Goal: Task Accomplishment & Management: Manage account settings

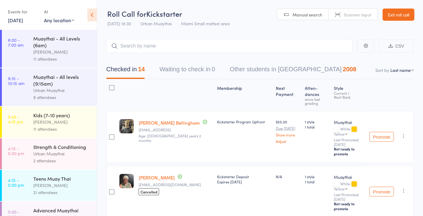
click at [23, 17] on link "[DATE]" at bounding box center [15, 20] width 15 height 7
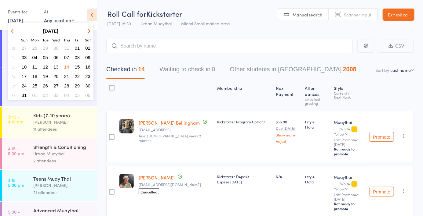
click at [80, 66] on button "15" at bounding box center [77, 67] width 9 height 8
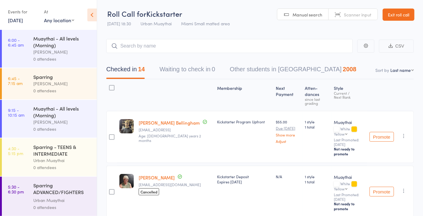
click at [66, 58] on div "0 attendees" at bounding box center [62, 59] width 58 height 7
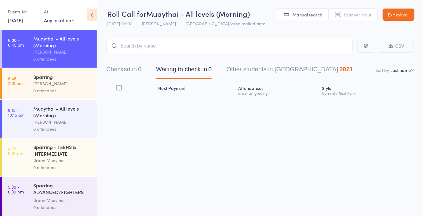
click at [357, 14] on span "Scanner input" at bounding box center [357, 15] width 27 height 6
click at [168, 48] on input "search" at bounding box center [229, 46] width 246 height 14
type input "5694"
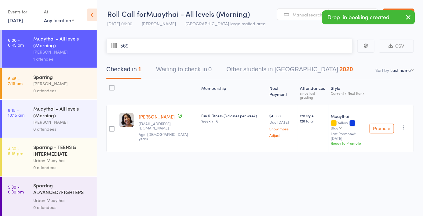
type input "5694"
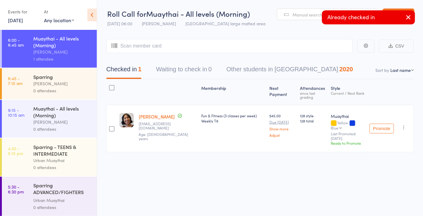
click at [238, 181] on div "Roll Call for Muaythai - All levels (Morning) [DATE] 06:00 [PERSON_NAME] Miami …" at bounding box center [211, 108] width 423 height 216
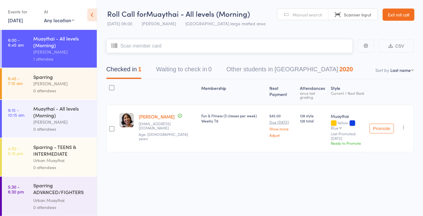
click at [234, 46] on input "search" at bounding box center [229, 46] width 246 height 14
type input "1197"
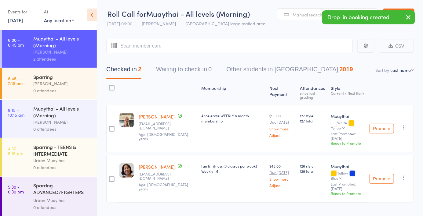
click at [304, 19] on link "Manual search" at bounding box center [302, 15] width 51 height 12
click at [212, 48] on input "search" at bounding box center [229, 46] width 246 height 14
click at [176, 49] on input "search" at bounding box center [229, 46] width 246 height 14
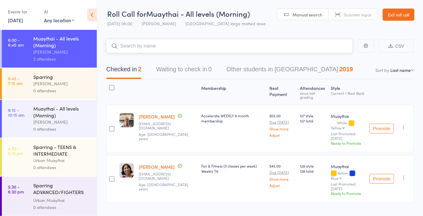
click at [173, 46] on input "search" at bounding box center [229, 46] width 246 height 14
click at [171, 47] on input "search" at bounding box center [229, 46] width 246 height 14
click at [166, 49] on input "search" at bounding box center [229, 46] width 246 height 14
click at [168, 53] on input "search" at bounding box center [229, 46] width 246 height 14
click at [168, 52] on input "search" at bounding box center [229, 46] width 246 height 14
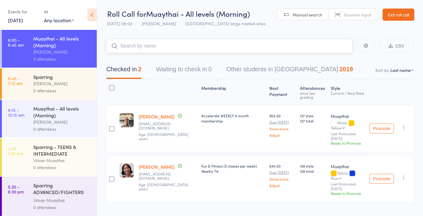
click at [169, 53] on input "search" at bounding box center [229, 46] width 246 height 14
click at [151, 48] on input "search" at bounding box center [229, 46] width 246 height 14
click at [173, 49] on input "search" at bounding box center [229, 46] width 246 height 14
click at [176, 49] on input "search" at bounding box center [229, 46] width 246 height 14
click at [177, 49] on input "search" at bounding box center [229, 46] width 246 height 14
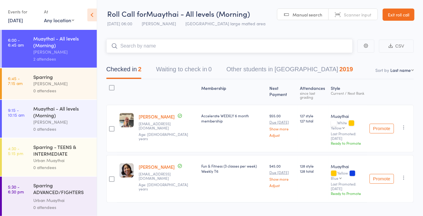
click at [140, 49] on input "search" at bounding box center [229, 46] width 246 height 14
click at [141, 48] on input "search" at bounding box center [229, 46] width 246 height 14
click at [144, 52] on input "search" at bounding box center [229, 46] width 246 height 14
click at [356, 15] on span "Scanner input" at bounding box center [357, 15] width 27 height 6
click at [262, 48] on input "search" at bounding box center [229, 46] width 246 height 14
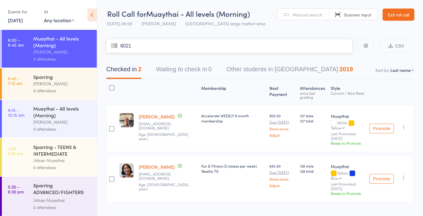
type input "6021"
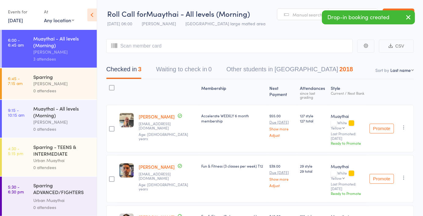
click at [306, 13] on span "Manual search" at bounding box center [307, 15] width 30 height 6
click at [178, 47] on input "search" at bounding box center [229, 46] width 246 height 14
click at [180, 49] on input "search" at bounding box center [229, 46] width 246 height 14
click at [178, 48] on input "search" at bounding box center [229, 46] width 246 height 14
click at [158, 48] on input "search" at bounding box center [229, 46] width 246 height 14
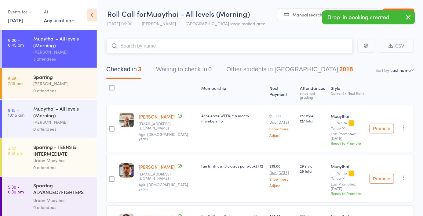
click at [153, 48] on input "search" at bounding box center [229, 46] width 246 height 14
click at [151, 49] on input "search" at bounding box center [229, 46] width 246 height 14
click at [153, 49] on input "search" at bounding box center [229, 46] width 246 height 14
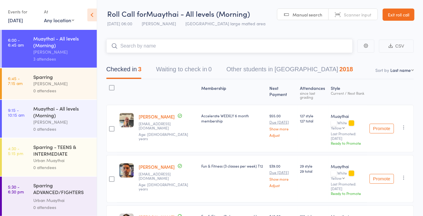
click at [152, 53] on input "search" at bounding box center [229, 46] width 246 height 14
click at [158, 52] on input "search" at bounding box center [229, 46] width 246 height 14
click at [161, 53] on input "search" at bounding box center [229, 46] width 246 height 14
click at [167, 47] on input "search" at bounding box center [229, 46] width 246 height 14
click at [169, 53] on input "search" at bounding box center [229, 46] width 246 height 14
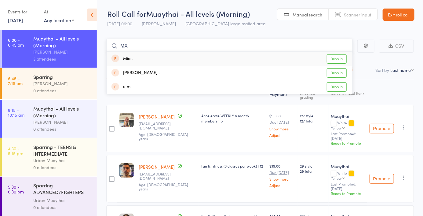
type input "MX"
click at [138, 53] on div "Mia . Drop in" at bounding box center [230, 59] width 246 height 14
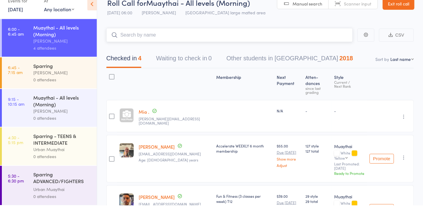
click at [180, 49] on input "search" at bounding box center [229, 46] width 246 height 14
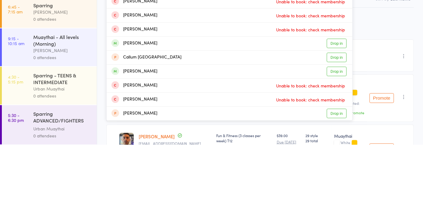
type input "Callu"
click at [333, 146] on link "Drop in" at bounding box center [337, 143] width 20 height 9
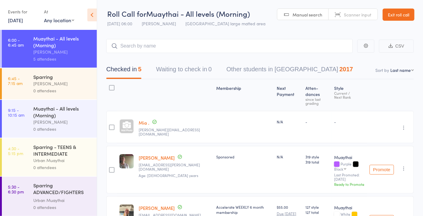
click at [406, 125] on icon "button" at bounding box center [403, 128] width 6 height 6
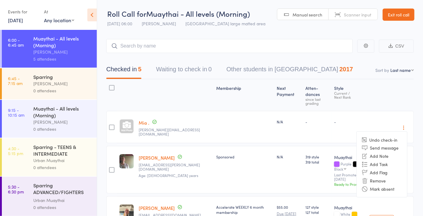
click at [398, 136] on li "Undo check-in" at bounding box center [382, 140] width 50 height 8
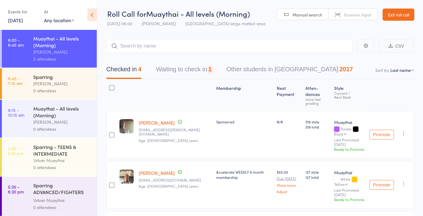
click at [199, 72] on button "Waiting to check in 1" at bounding box center [184, 71] width 56 height 16
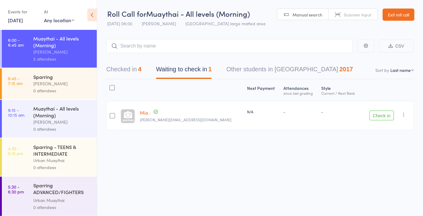
click at [404, 117] on icon "button" at bounding box center [403, 115] width 6 height 6
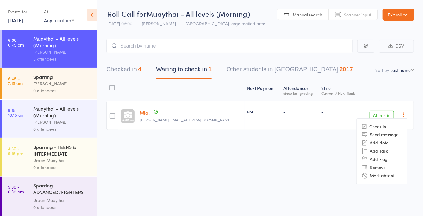
click at [388, 168] on li "Remove" at bounding box center [382, 168] width 50 height 8
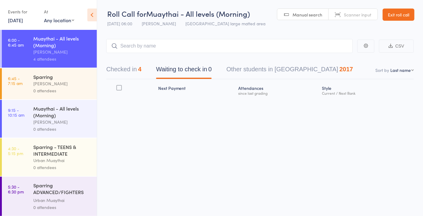
click at [125, 74] on button "Checked in 4" at bounding box center [123, 71] width 35 height 16
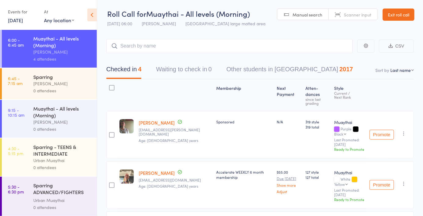
click at [187, 48] on input "search" at bounding box center [229, 46] width 246 height 14
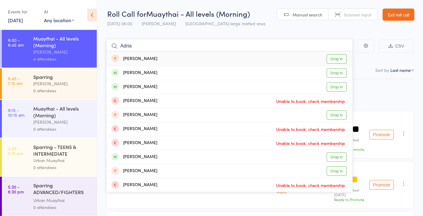
type input "Adria"
click at [180, 86] on div "[PERSON_NAME] Drop in" at bounding box center [230, 87] width 246 height 14
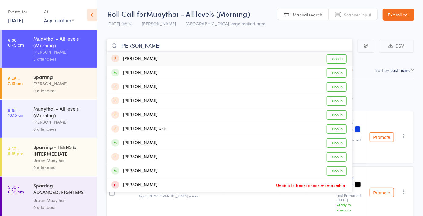
type input "[PERSON_NAME]"
click at [339, 75] on link "Drop in" at bounding box center [337, 72] width 20 height 9
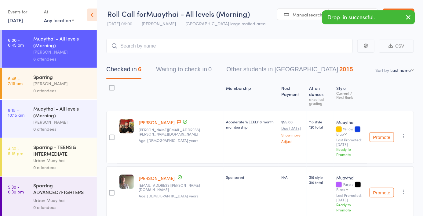
click at [352, 10] on link "Scanner input" at bounding box center [352, 15] width 49 height 12
click at [196, 47] on input "search" at bounding box center [229, 46] width 246 height 14
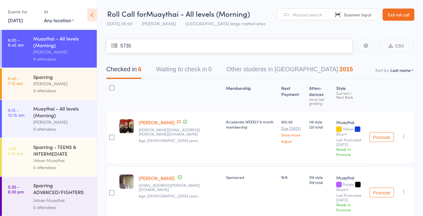
type input "5735"
type input "5035"
type input "5500"
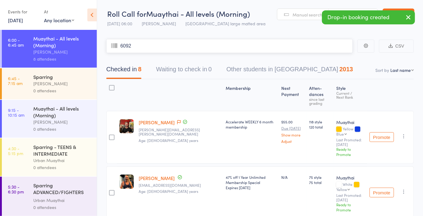
type input "6092"
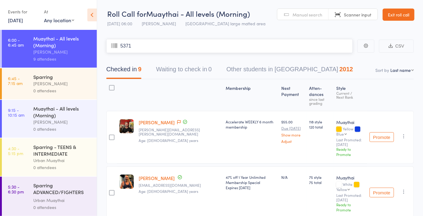
type input "5371"
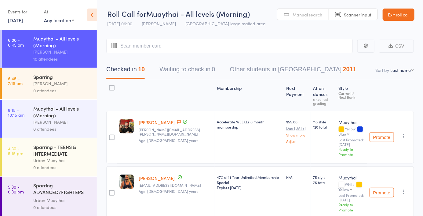
click at [406, 72] on select "First name Last name Birthday [DATE]? Behind on payments? Check in time Next pa…" at bounding box center [402, 70] width 24 height 6
select select "4"
click at [390, 67] on select "First name Last name Birthday [DATE]? Behind on payments? Check in time Next pa…" at bounding box center [402, 70] width 24 height 6
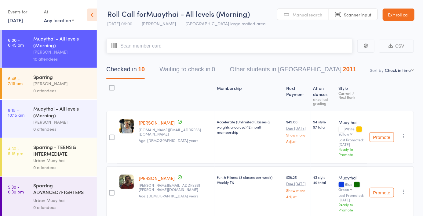
click at [176, 49] on input "search" at bounding box center [229, 46] width 246 height 14
click at [165, 48] on input "search" at bounding box center [229, 46] width 246 height 14
click at [137, 49] on input "search" at bounding box center [229, 46] width 246 height 14
type input "5332"
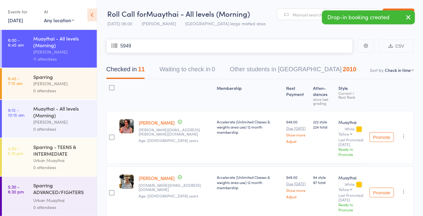
type input "5949"
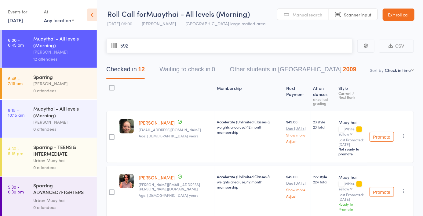
type input "5925"
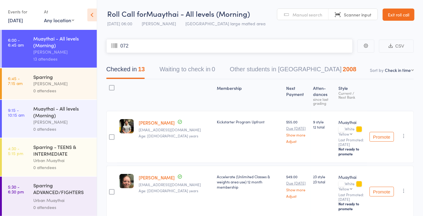
type input "0723"
type input "3572"
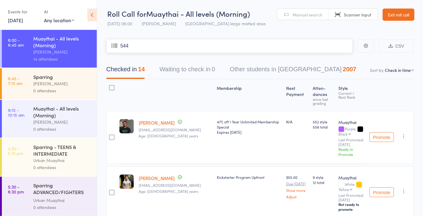
type input "5445"
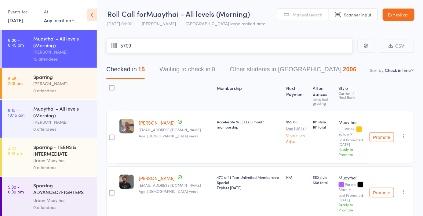
type input "5709"
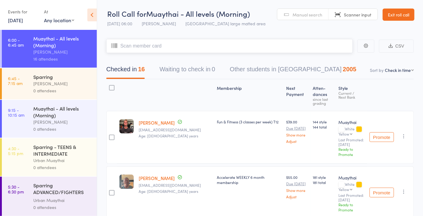
click at [161, 48] on input "search" at bounding box center [229, 46] width 246 height 14
click at [148, 48] on input "search" at bounding box center [229, 46] width 246 height 14
click at [262, 28] on header "Roll Call for Muaythai - All levels (Morning) [DATE] 06:00 [PERSON_NAME] Miami …" at bounding box center [260, 15] width 326 height 30
click at [211, 48] on input "search" at bounding box center [229, 46] width 246 height 14
click at [313, 18] on link "Manual search" at bounding box center [302, 15] width 51 height 12
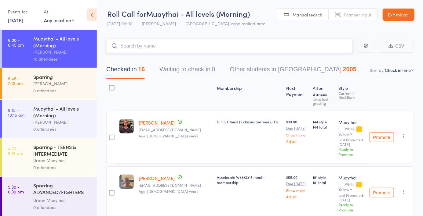
click at [282, 47] on input "search" at bounding box center [229, 46] width 246 height 14
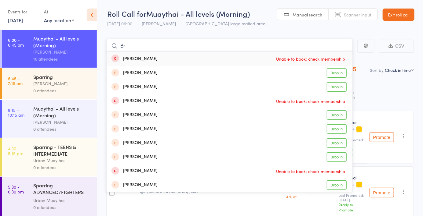
type input "B"
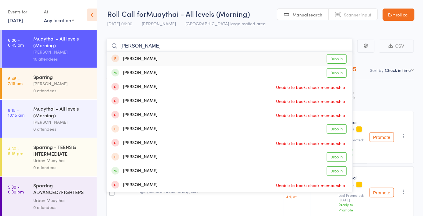
type input "[PERSON_NAME]"
click at [342, 71] on link "Drop in" at bounding box center [337, 72] width 20 height 9
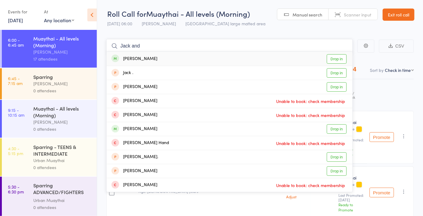
type input "Jack and"
click at [339, 61] on link "Drop in" at bounding box center [337, 58] width 20 height 9
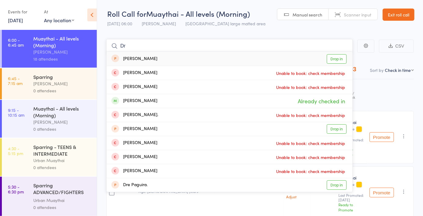
type input "D"
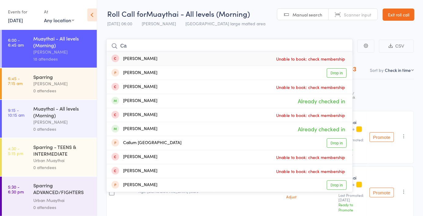
type input "C"
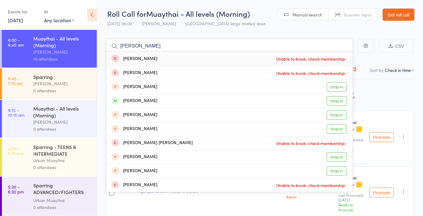
type input "[PERSON_NAME]"
click at [341, 100] on link "Drop in" at bounding box center [337, 100] width 20 height 9
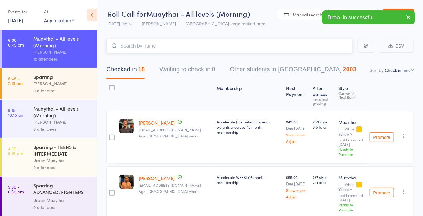
click at [281, 49] on input "search" at bounding box center [229, 46] width 246 height 14
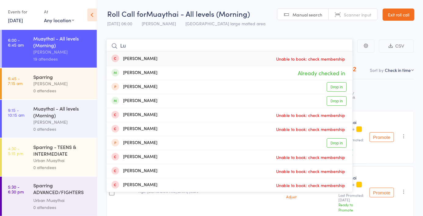
type input "L"
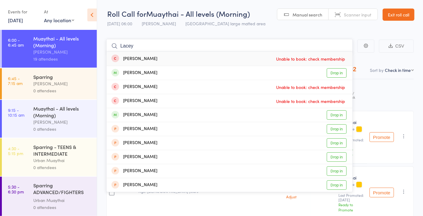
type input "Lacey"
click at [339, 76] on link "Drop in" at bounding box center [337, 72] width 20 height 9
type input "Lacey"
click at [280, 117] on div "[PERSON_NAME] Drop in" at bounding box center [230, 115] width 246 height 14
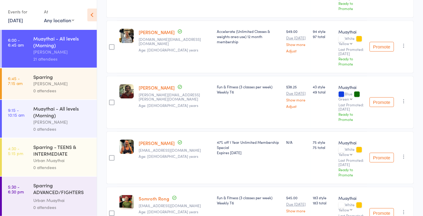
scroll to position [706, 0]
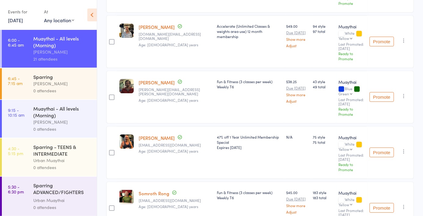
click at [23, 23] on link "[DATE]" at bounding box center [15, 20] width 15 height 7
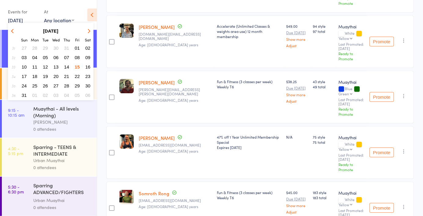
click at [67, 67] on span "14" at bounding box center [66, 66] width 5 height 5
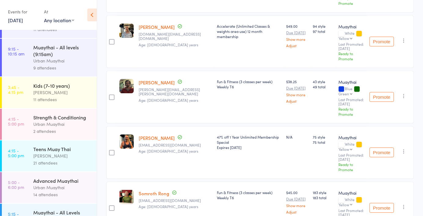
scroll to position [121, 0]
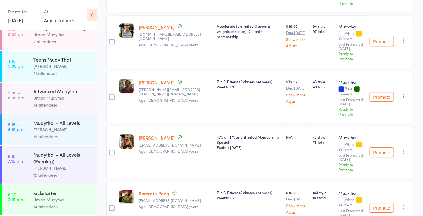
click at [66, 205] on div "14 attendees" at bounding box center [62, 207] width 58 height 7
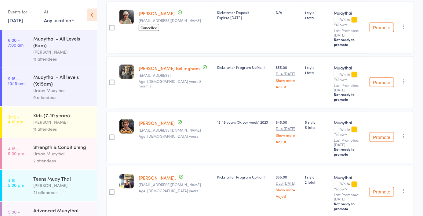
scroll to position [329, 0]
click at [23, 22] on link "[DATE]" at bounding box center [15, 20] width 15 height 7
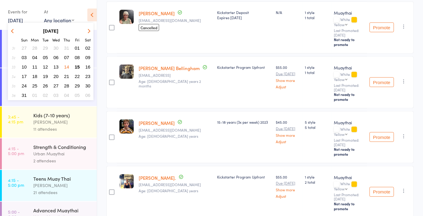
click at [78, 66] on span "15" at bounding box center [77, 66] width 5 height 5
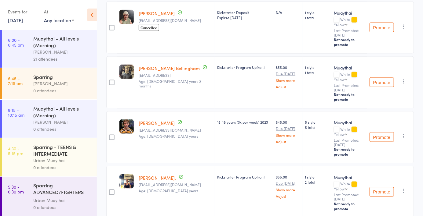
click at [63, 47] on div "Muaythai - All levels (Morning)" at bounding box center [62, 41] width 58 height 13
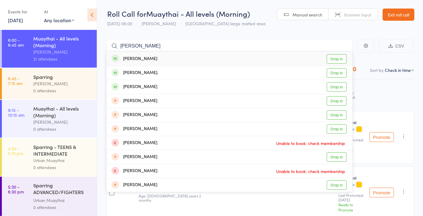
type input "[PERSON_NAME]"
click at [170, 75] on div "[PERSON_NAME]. Drop in" at bounding box center [230, 73] width 246 height 14
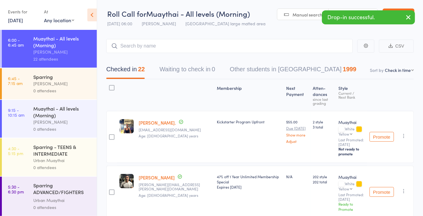
click at [54, 82] on div "[PERSON_NAME]" at bounding box center [62, 83] width 58 height 7
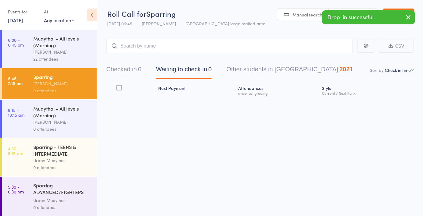
click at [407, 18] on icon "button" at bounding box center [407, 17] width 7 height 8
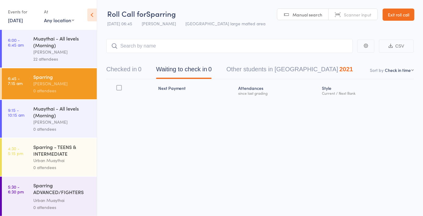
click at [359, 16] on span "Scanner input" at bounding box center [357, 15] width 27 height 6
click at [363, 159] on div "Roll Call for Sparring [DATE] 06:45 [PERSON_NAME] [GEOGRAPHIC_DATA] large matte…" at bounding box center [211, 108] width 423 height 216
click at [362, 153] on div "Roll Call for Sparring [DATE] 06:45 [PERSON_NAME] [GEOGRAPHIC_DATA] large matte…" at bounding box center [211, 108] width 423 height 216
click at [206, 49] on input "search" at bounding box center [229, 46] width 246 height 14
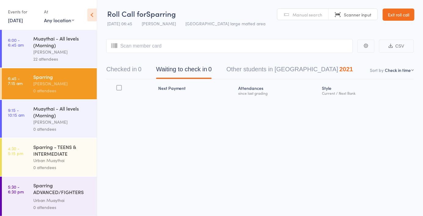
click at [312, 14] on span "Manual search" at bounding box center [307, 15] width 30 height 6
click at [197, 49] on input "search" at bounding box center [229, 46] width 246 height 14
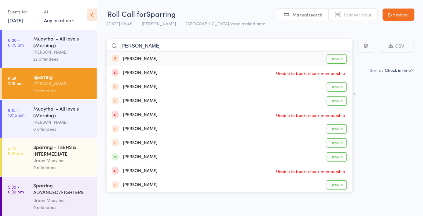
type input "[PERSON_NAME]"
click at [179, 159] on div "[PERSON_NAME] Drop in" at bounding box center [230, 157] width 246 height 14
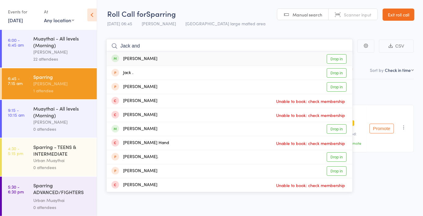
type input "Jack and"
click at [181, 60] on div "[PERSON_NAME] Drop in" at bounding box center [230, 59] width 246 height 14
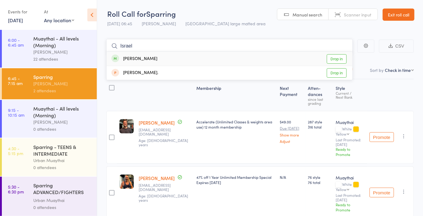
type input "Israel"
click at [153, 62] on div "[PERSON_NAME] Drop in" at bounding box center [230, 59] width 246 height 14
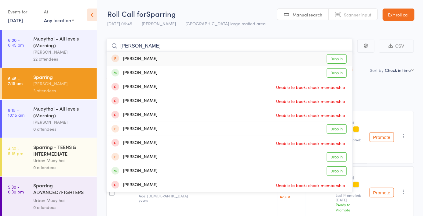
type input "[PERSON_NAME]"
click at [199, 74] on div "[PERSON_NAME] Drop in" at bounding box center [230, 73] width 246 height 14
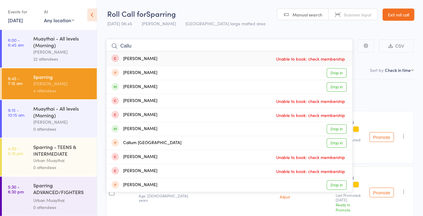
type input "Callu"
click at [191, 88] on div "[PERSON_NAME] Drop in" at bounding box center [230, 87] width 246 height 14
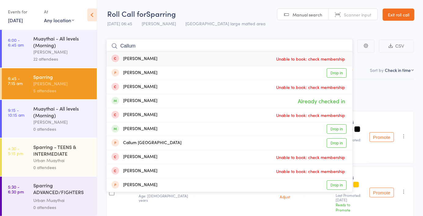
type input "Callum"
click at [166, 132] on div "[PERSON_NAME] Drop in" at bounding box center [230, 129] width 246 height 14
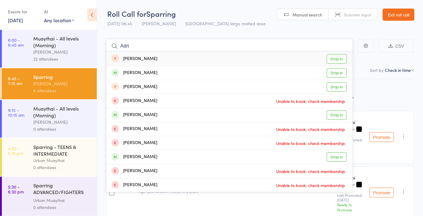
type input "Adri"
click at [179, 114] on div "[PERSON_NAME] Drop in" at bounding box center [230, 115] width 246 height 14
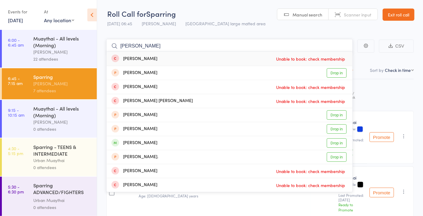
type input "[PERSON_NAME]"
click at [165, 144] on div "[PERSON_NAME] Drop in" at bounding box center [230, 143] width 246 height 14
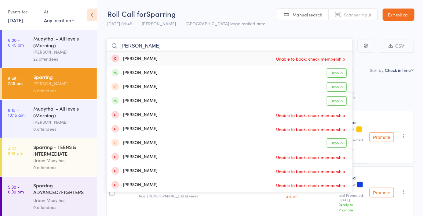
type input "[PERSON_NAME]"
click at [209, 73] on div "[PERSON_NAME] Drop in" at bounding box center [230, 73] width 246 height 14
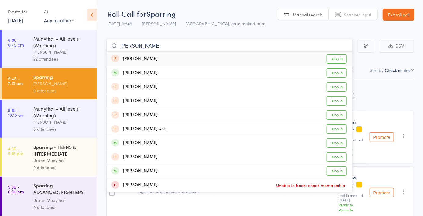
type input "[PERSON_NAME]"
click at [183, 73] on div "[PERSON_NAME] Drop in" at bounding box center [230, 73] width 246 height 14
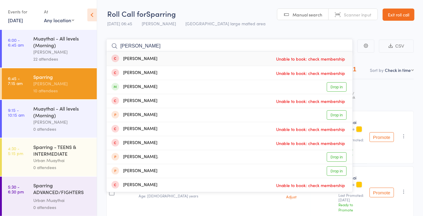
type input "[PERSON_NAME]"
click at [201, 86] on div "[PERSON_NAME] Drop in" at bounding box center [230, 87] width 246 height 14
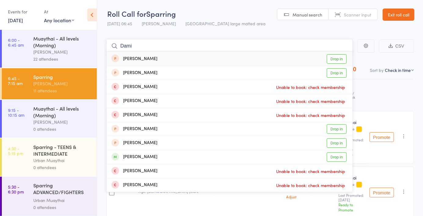
type input "Dami"
click at [188, 159] on div "[PERSON_NAME] Drop in" at bounding box center [230, 157] width 246 height 14
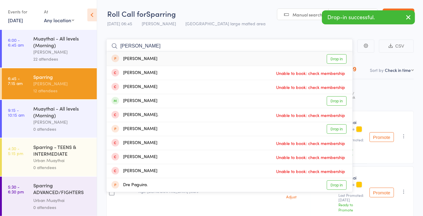
type input "[PERSON_NAME]"
click at [213, 101] on div "[PERSON_NAME] Drop in" at bounding box center [230, 101] width 246 height 14
